Goal: Task Accomplishment & Management: Use online tool/utility

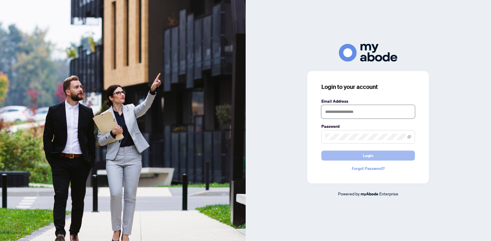
type input "**********"
click at [375, 155] on button "Login" at bounding box center [368, 156] width 94 height 10
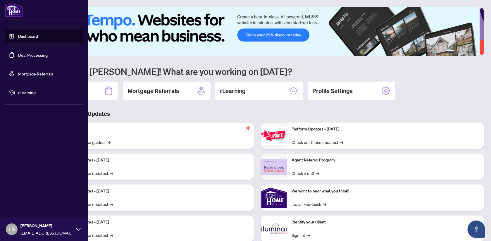
click at [23, 34] on link "Dashboard" at bounding box center [28, 36] width 20 height 5
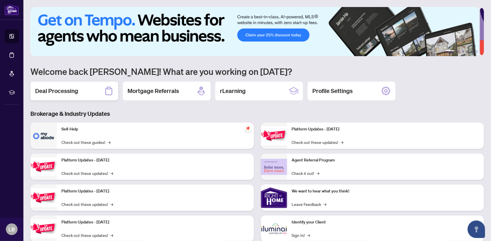
click at [55, 89] on h2 "Deal Processing" at bounding box center [56, 91] width 43 height 8
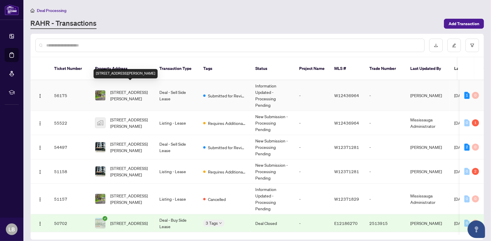
click at [127, 91] on span "[STREET_ADDRESS][PERSON_NAME]" at bounding box center [130, 95] width 40 height 13
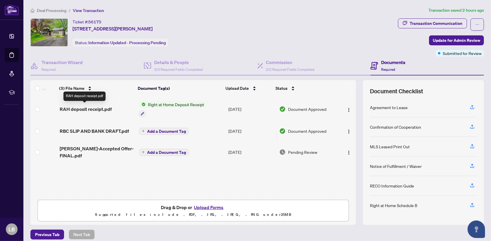
click at [96, 109] on span "RAH deposit receipt.pdf" at bounding box center [86, 109] width 52 height 7
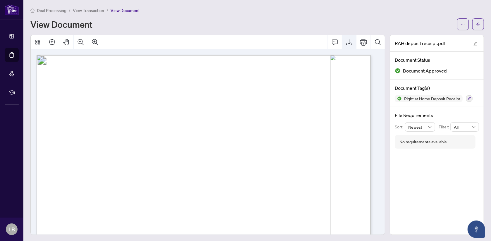
click at [346, 41] on icon "Export" at bounding box center [349, 42] width 7 height 7
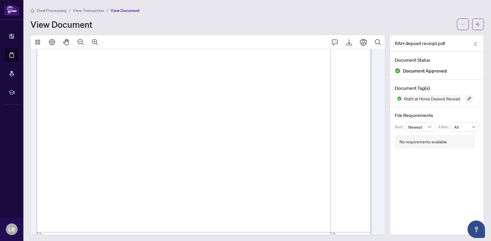
scroll to position [146, 0]
